Goal: Check status: Check status

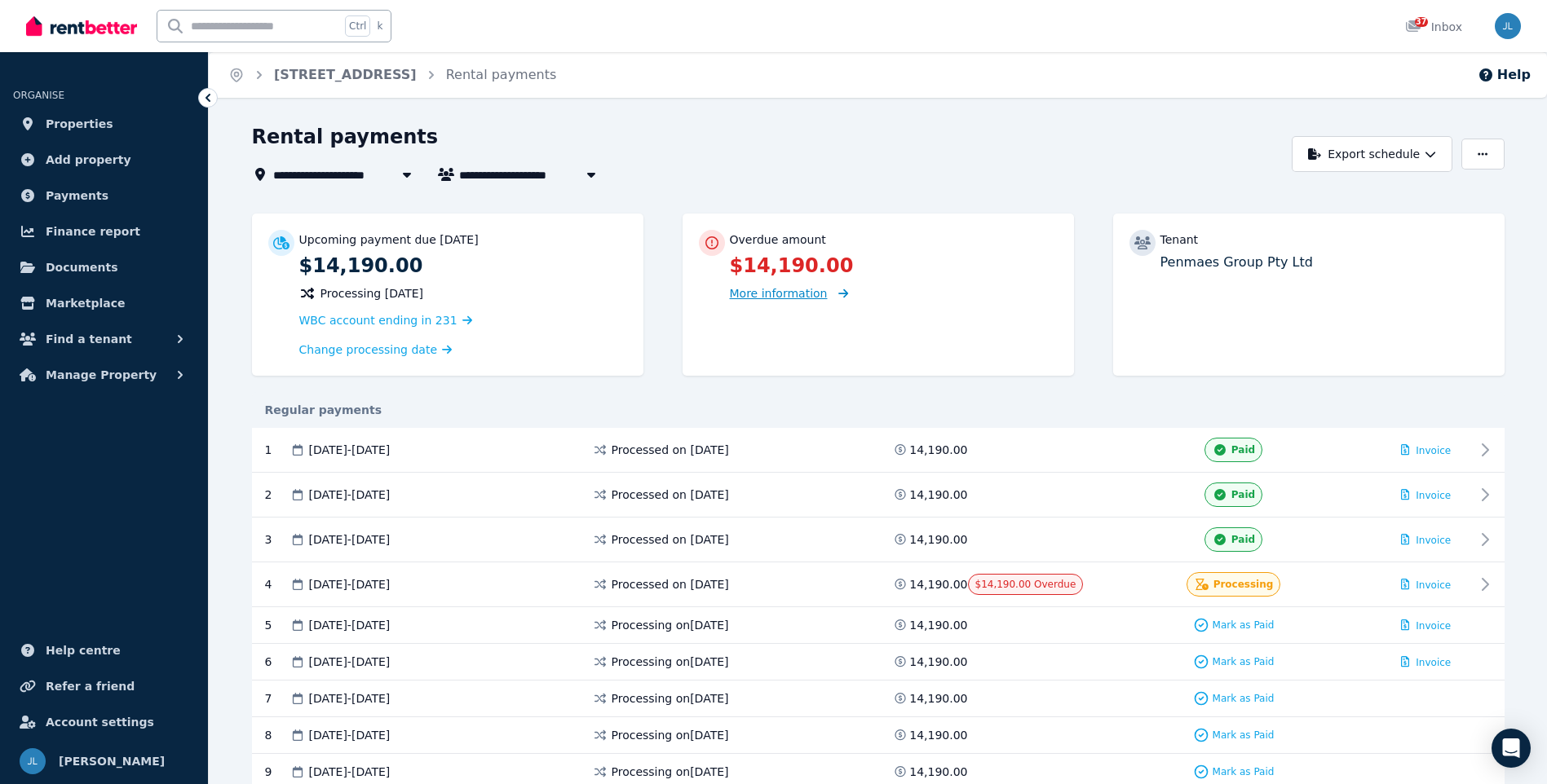
click at [755, 289] on span "More information" at bounding box center [778, 292] width 98 height 13
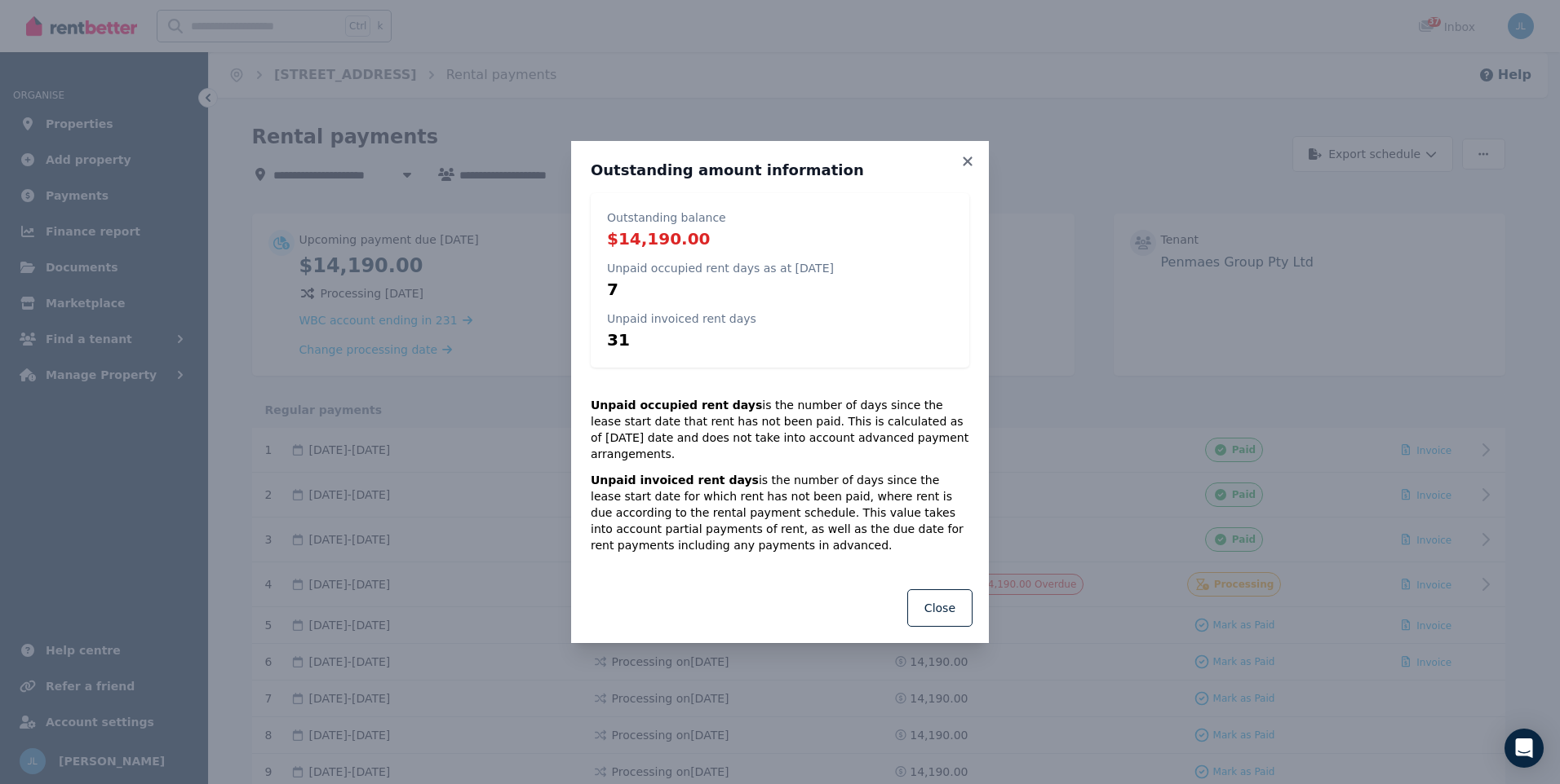
click at [964, 161] on div "Outstanding amount information Outstanding balance $14,190.00 Unpaid occupied r…" at bounding box center [780, 357] width 417 height 432
click at [967, 166] on icon at bounding box center [966, 161] width 9 height 9
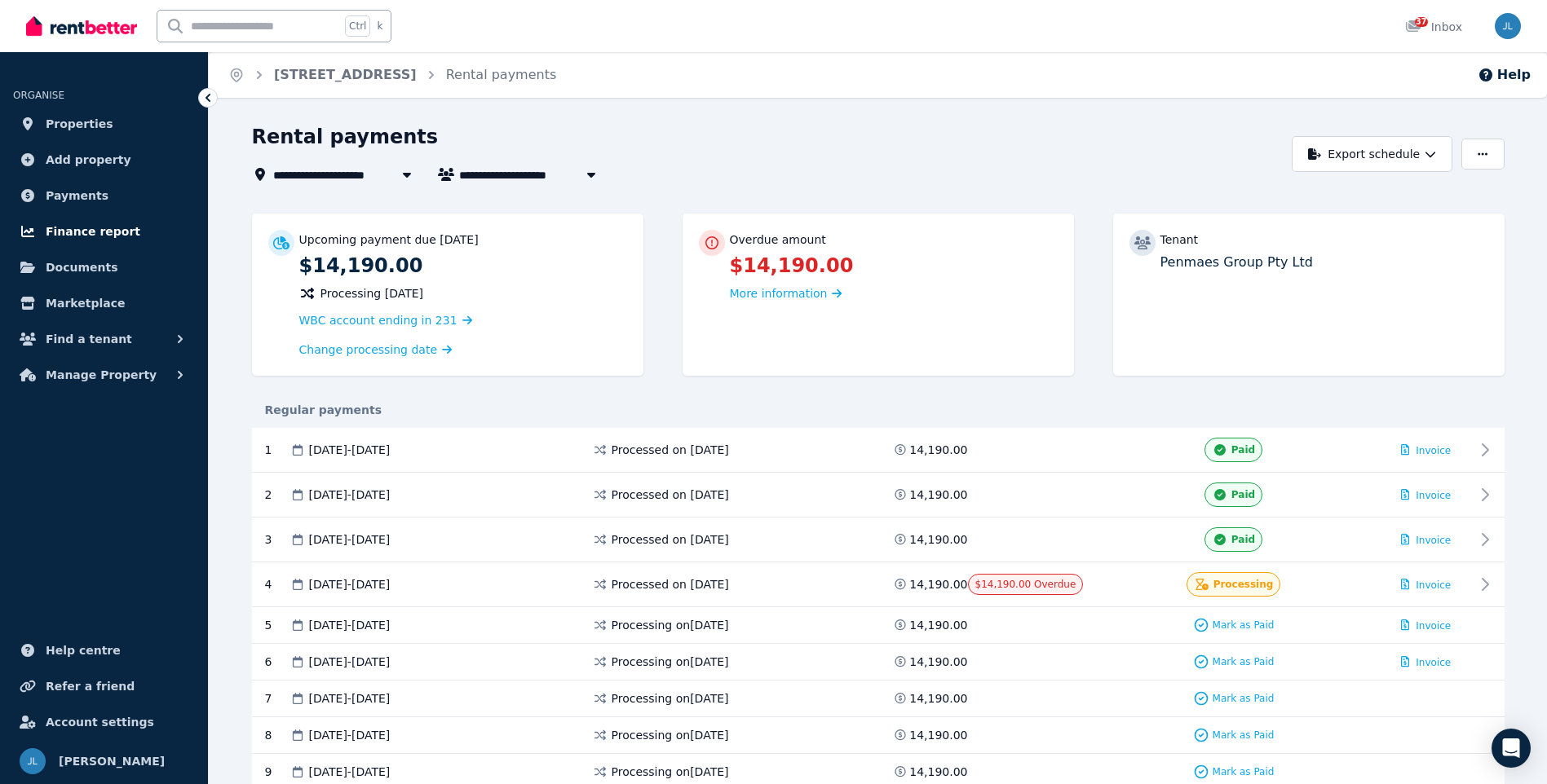
click at [66, 239] on span "Finance report" at bounding box center [93, 231] width 95 height 19
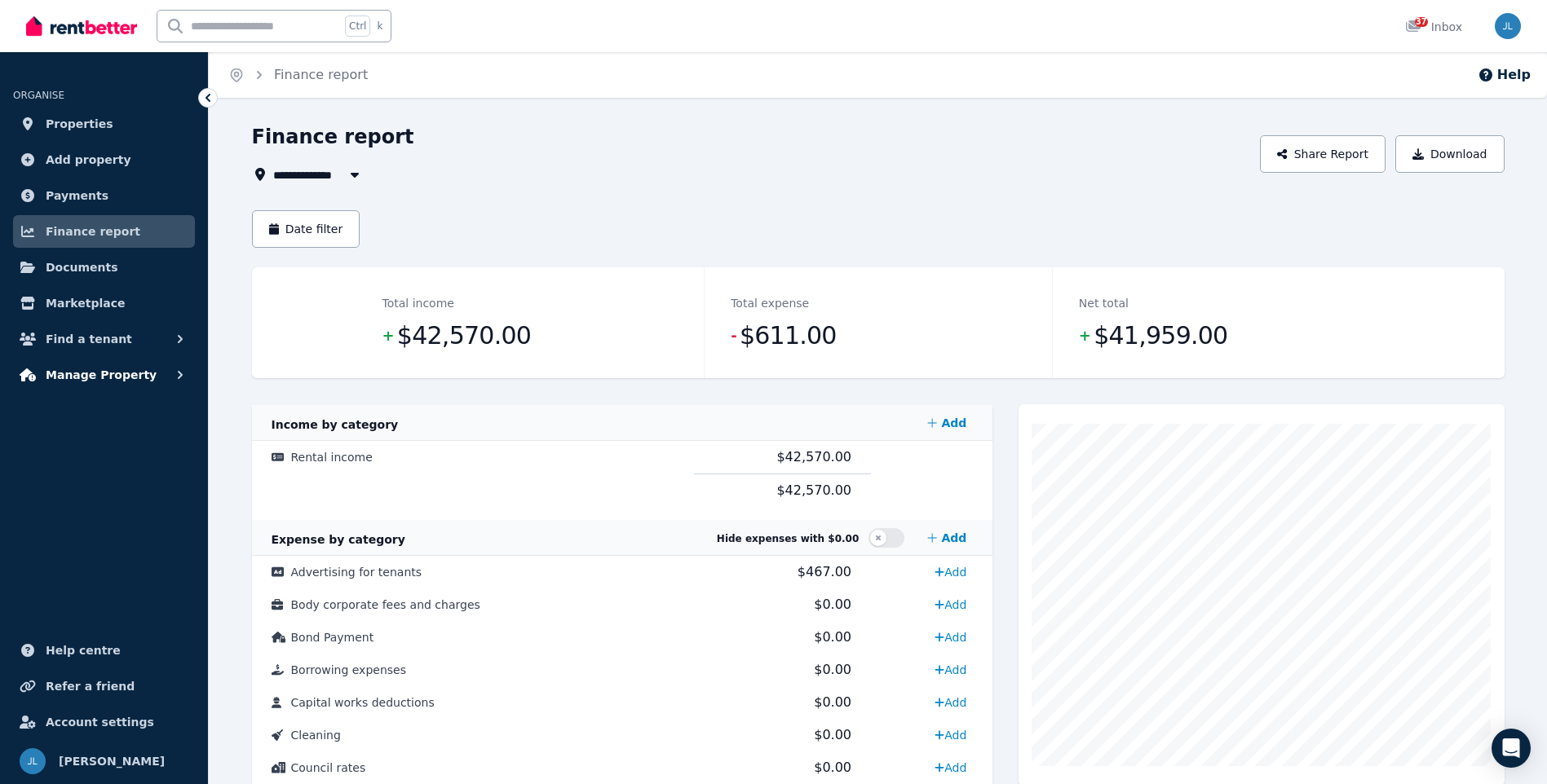
click at [79, 376] on span "Manage Property" at bounding box center [101, 375] width 111 height 19
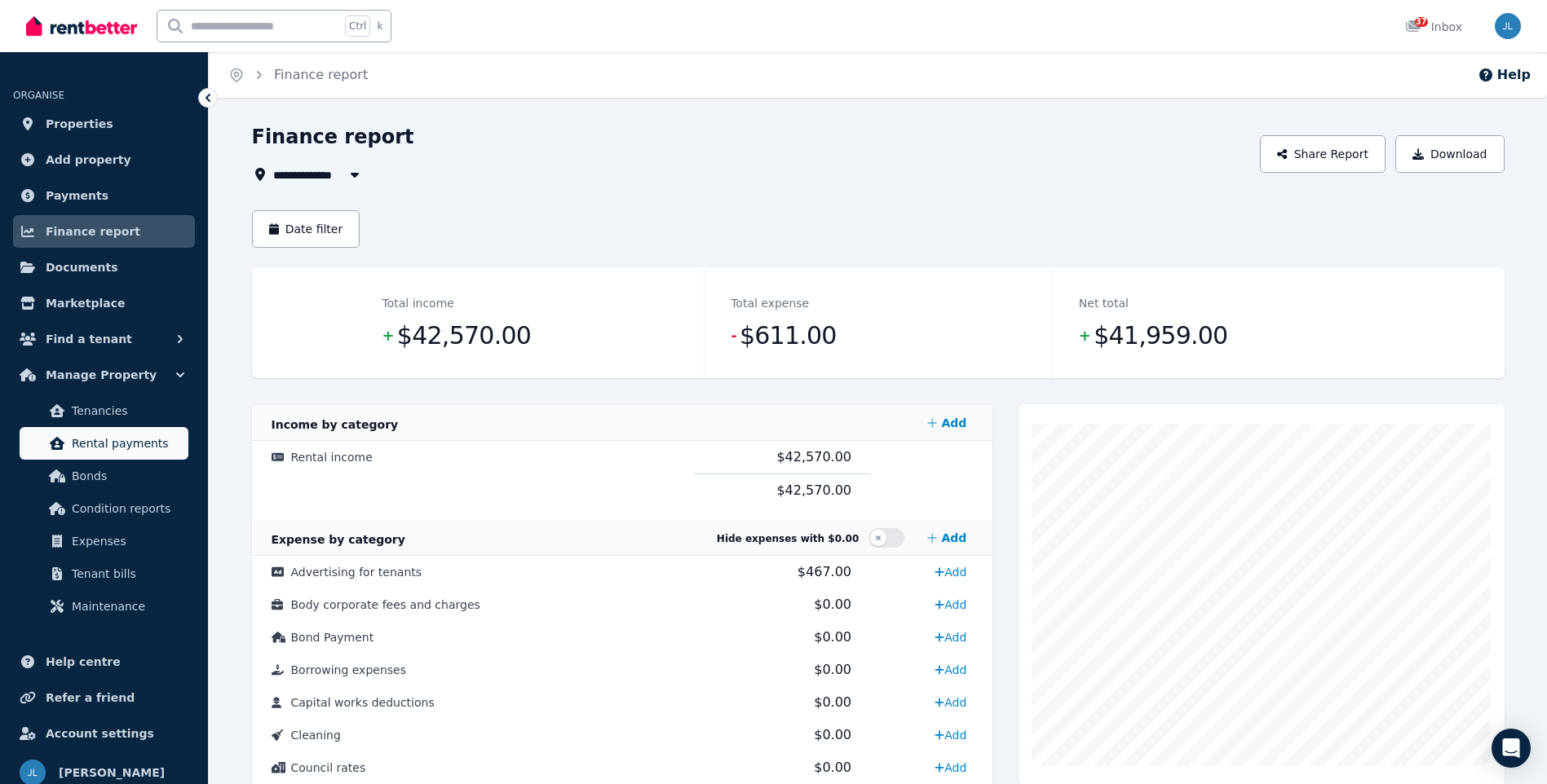
click at [76, 440] on span "Rental payments" at bounding box center [127, 443] width 110 height 19
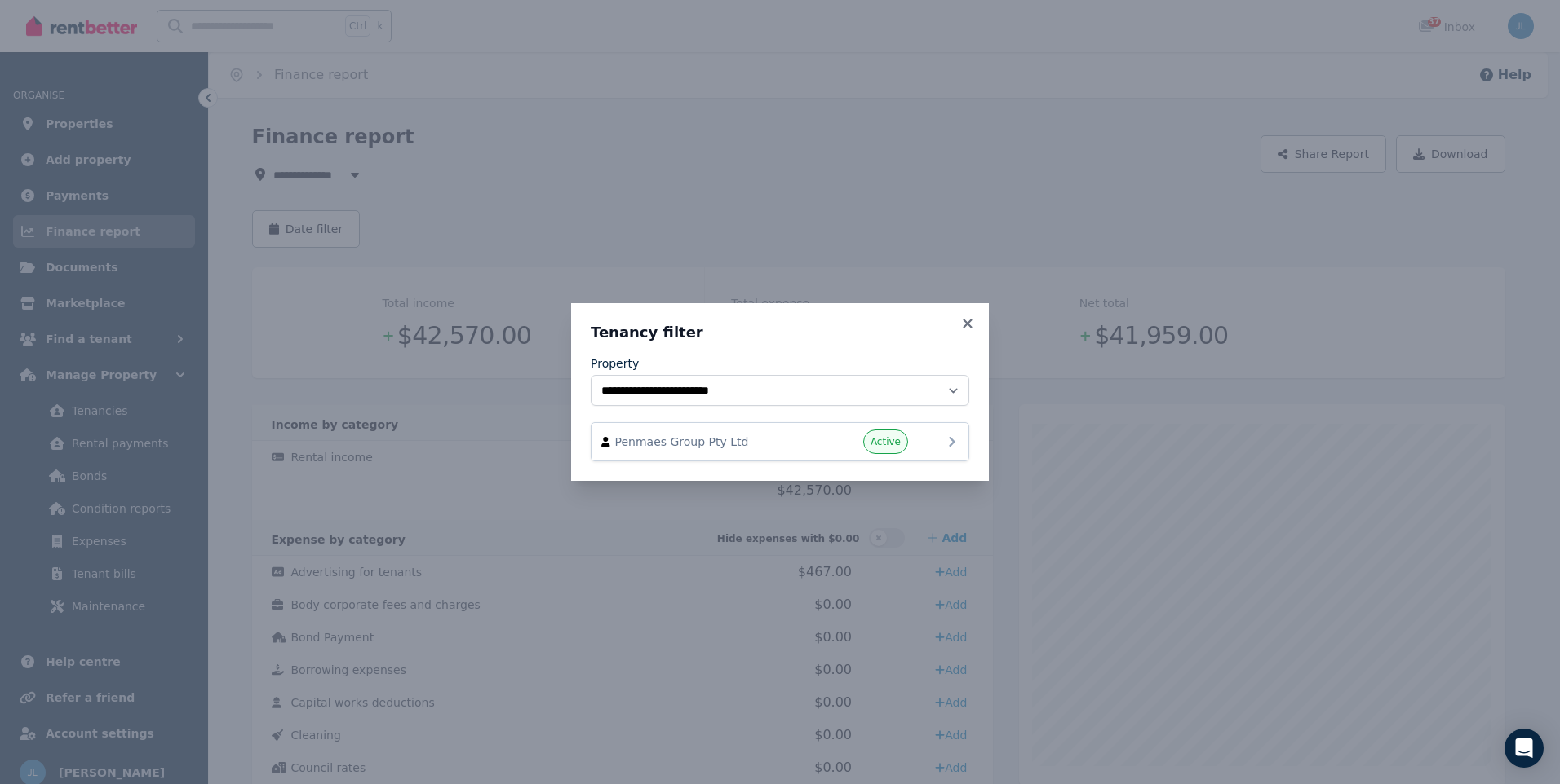
click at [799, 439] on span "Penmaes Group Pty Ltd" at bounding box center [708, 441] width 186 height 16
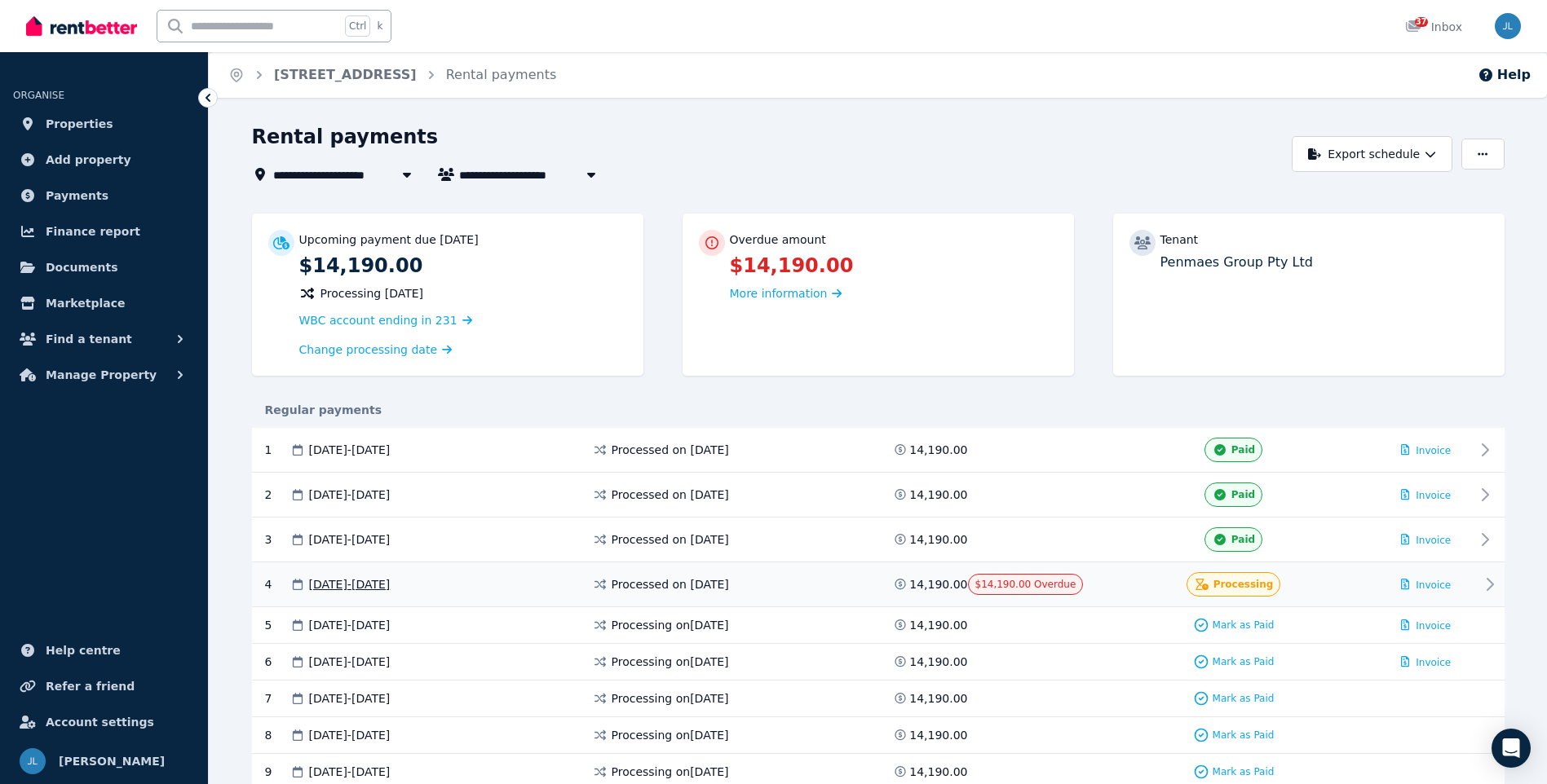
click at [1103, 587] on div "Processing" at bounding box center [1233, 584] width 287 height 24
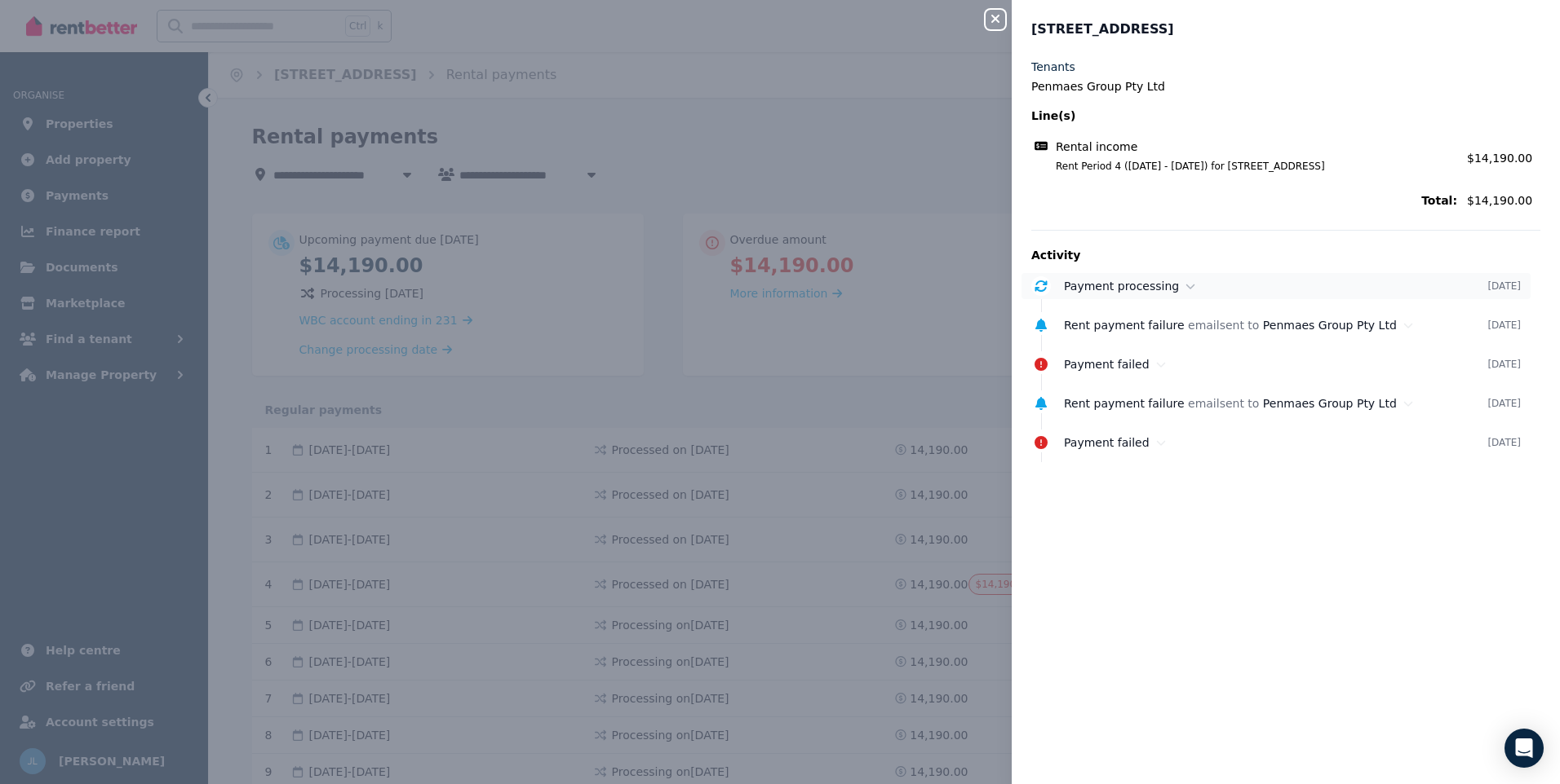
click at [1153, 288] on span "Payment processing" at bounding box center [1120, 286] width 115 height 13
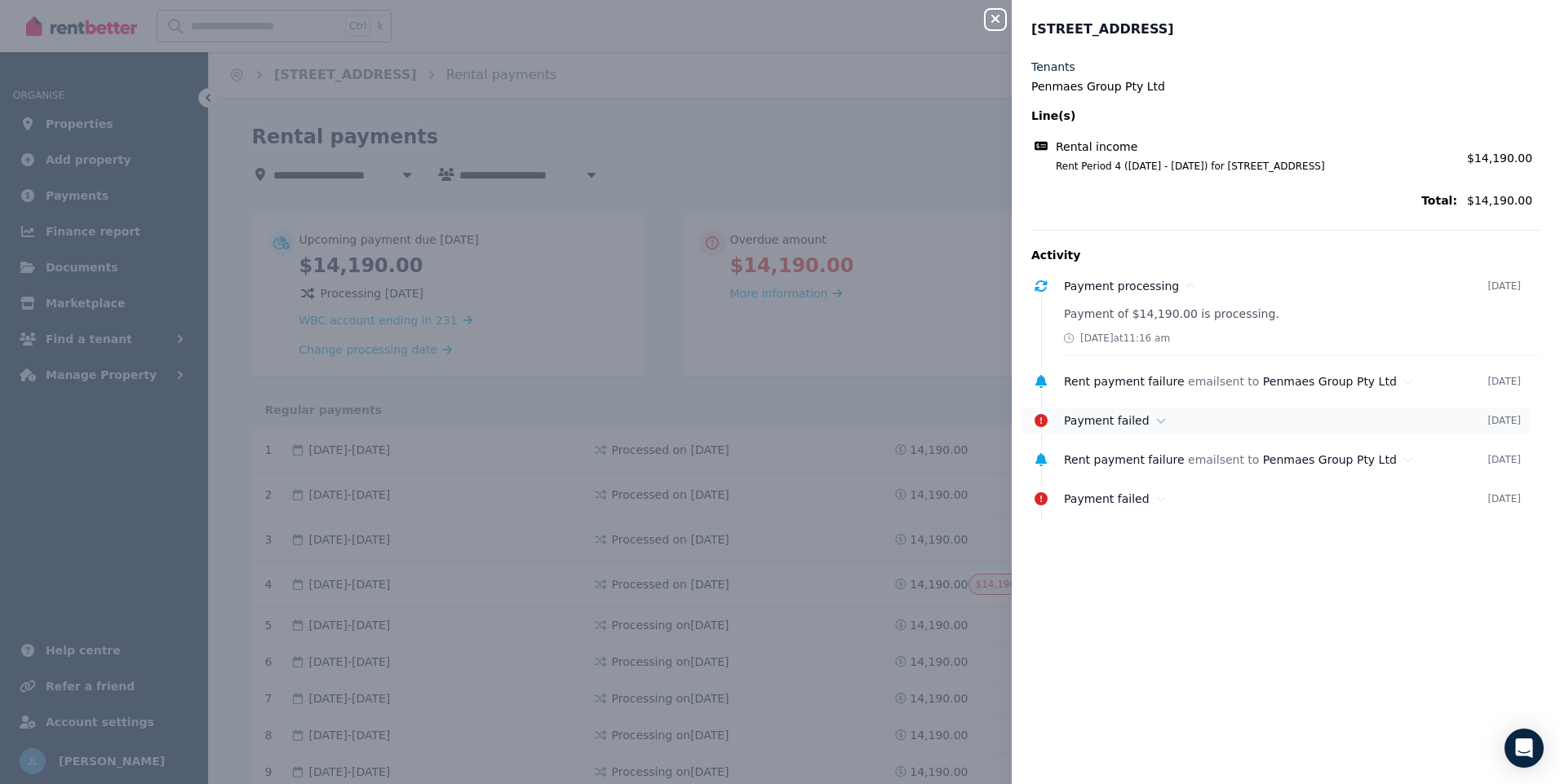
click at [1131, 426] on span "Payment failed" at bounding box center [1106, 420] width 85 height 13
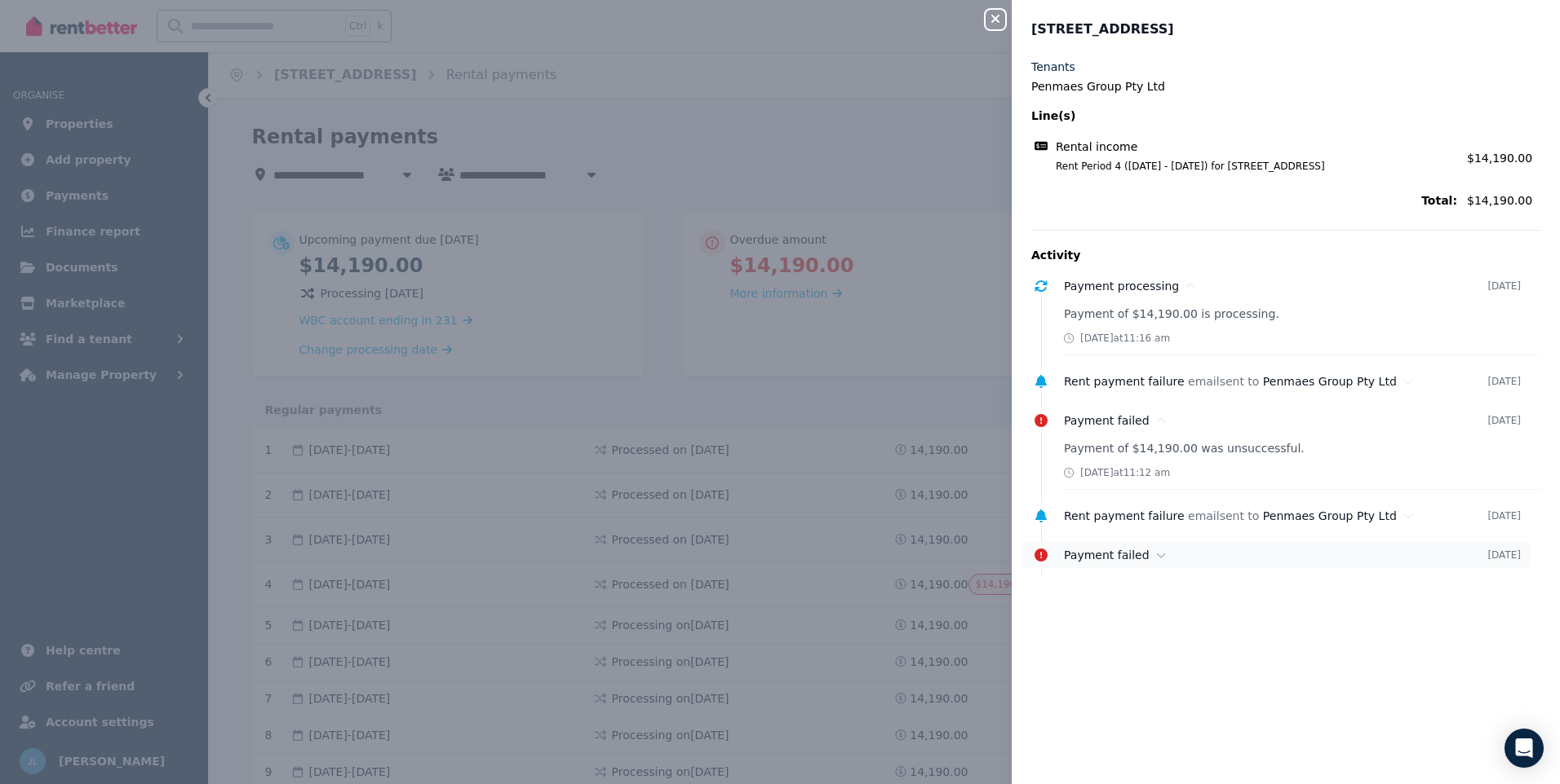
click at [1115, 561] on span "Payment failed" at bounding box center [1106, 555] width 85 height 13
click at [1108, 426] on span "Payment failed" at bounding box center [1106, 420] width 85 height 13
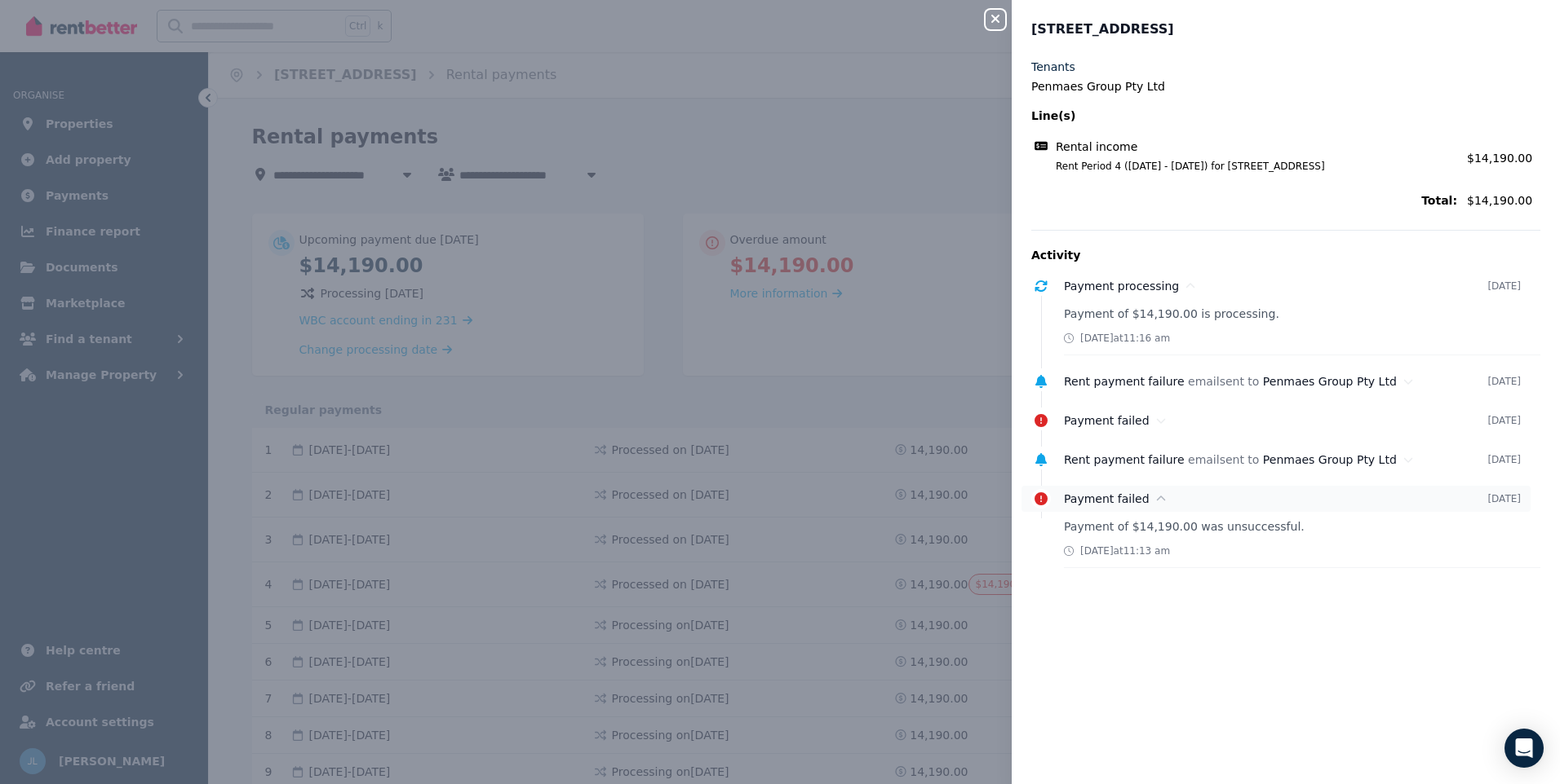
click at [1104, 498] on span "Payment failed" at bounding box center [1106, 498] width 85 height 13
